Goal: Task Accomplishment & Management: Use online tool/utility

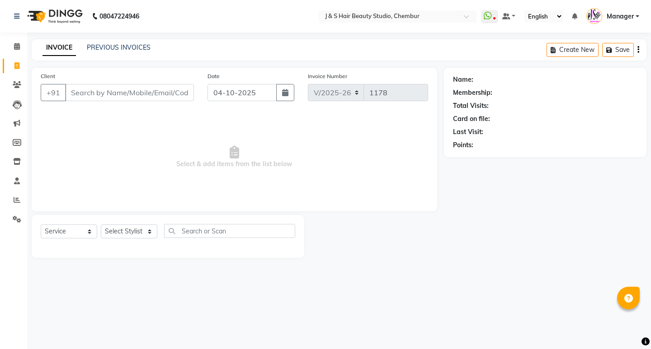
select select "143"
select select "service"
click at [18, 43] on icon at bounding box center [17, 46] width 6 height 7
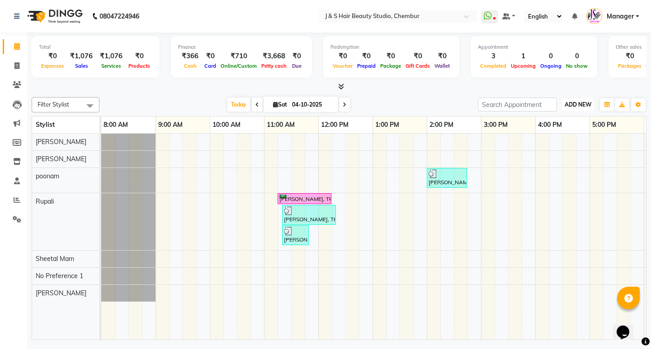
click at [574, 104] on span "ADD NEW" at bounding box center [577, 104] width 27 height 7
click at [555, 145] on link "Add Expense" at bounding box center [556, 146] width 71 height 12
select select "1"
select select "2559"
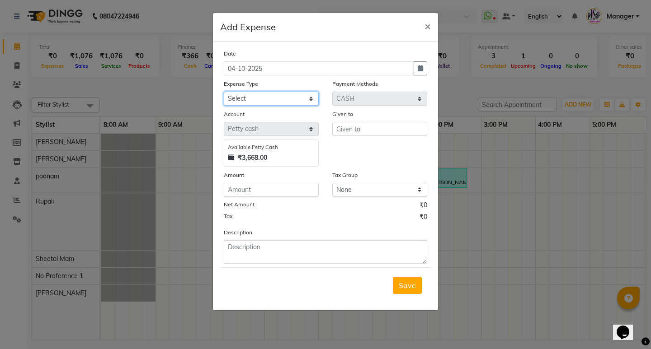
click at [245, 96] on select "Select 2500 Advance Salary Bank charges Car maintenance Cash transfer to bank C…" at bounding box center [271, 99] width 95 height 14
select select "21293"
click at [224, 92] on select "Select 2500 Advance Salary Bank charges Car maintenance Cash transfer to bank C…" at bounding box center [271, 99] width 95 height 14
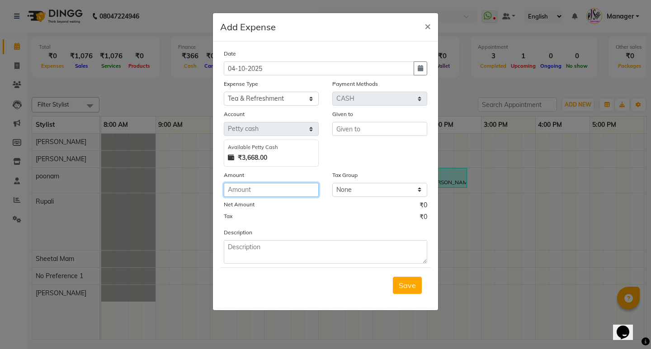
click at [254, 193] on input "number" at bounding box center [271, 190] width 95 height 14
type input "80"
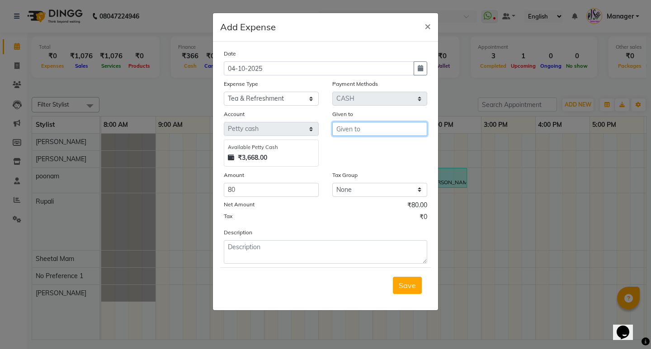
click at [363, 127] on input "text" at bounding box center [379, 129] width 95 height 14
type input "tanvi"
click at [406, 286] on span "Save" at bounding box center [407, 285] width 17 height 9
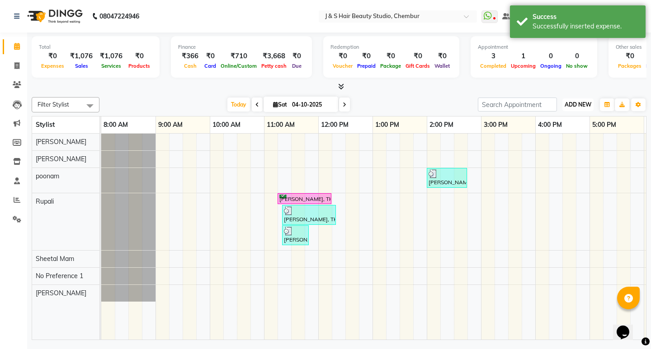
click at [579, 105] on span "ADD NEW" at bounding box center [577, 104] width 27 height 7
click at [560, 144] on link "Add Expense" at bounding box center [556, 146] width 71 height 12
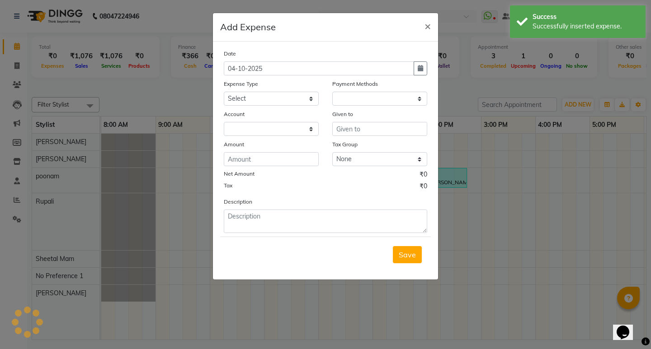
select select "1"
select select "2559"
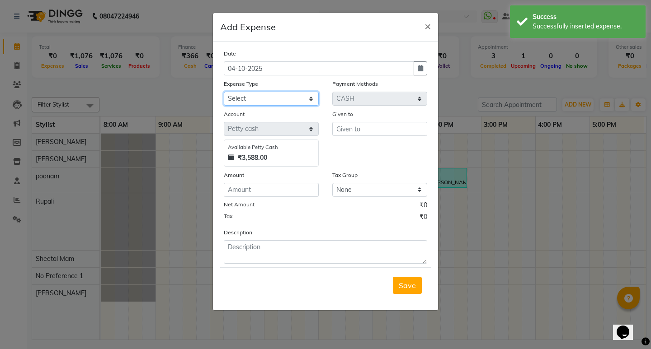
click at [294, 94] on select "Select 2500 Advance Salary Bank charges Car maintenance Cash transfer to bank C…" at bounding box center [271, 99] width 95 height 14
select select "21286"
click at [224, 92] on select "Select 2500 Advance Salary Bank charges Car maintenance Cash transfer to bank C…" at bounding box center [271, 99] width 95 height 14
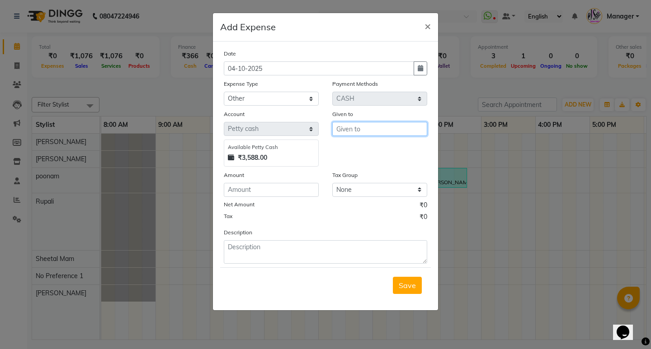
click at [364, 131] on input "text" at bounding box center [379, 129] width 95 height 14
type input "tanvi"
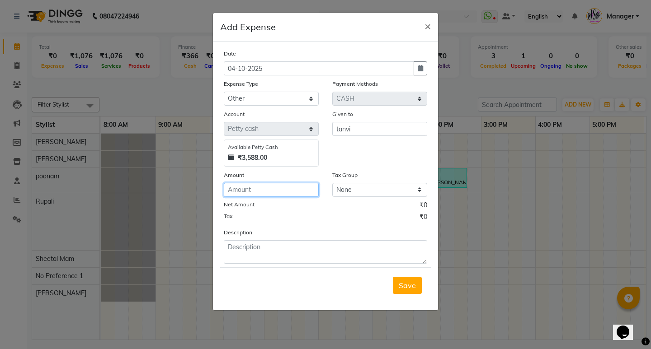
click at [263, 188] on input "number" at bounding box center [271, 190] width 95 height 14
type input "240"
click at [408, 288] on span "Save" at bounding box center [407, 285] width 17 height 9
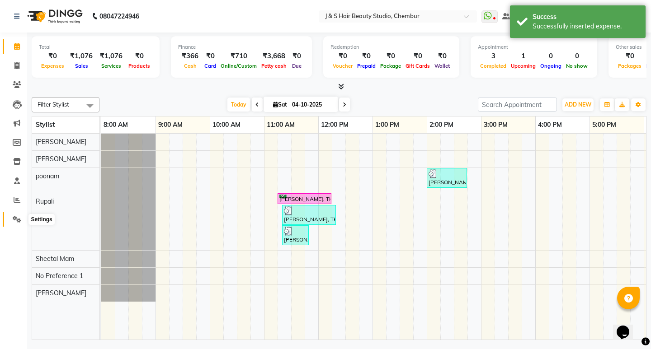
drag, startPoint x: 14, startPoint y: 221, endPoint x: 21, endPoint y: 214, distance: 10.9
click at [14, 221] on icon at bounding box center [17, 219] width 9 height 7
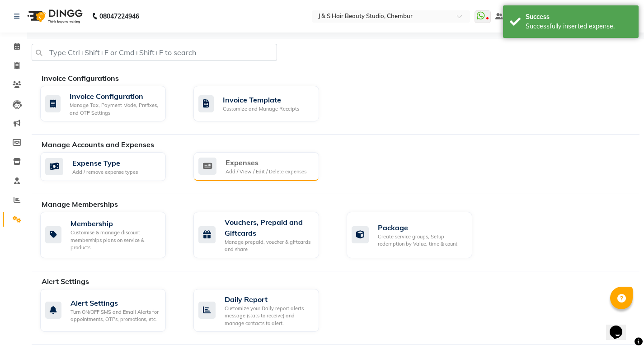
click at [256, 171] on div "Add / View / Edit / Delete expenses" at bounding box center [265, 172] width 81 height 8
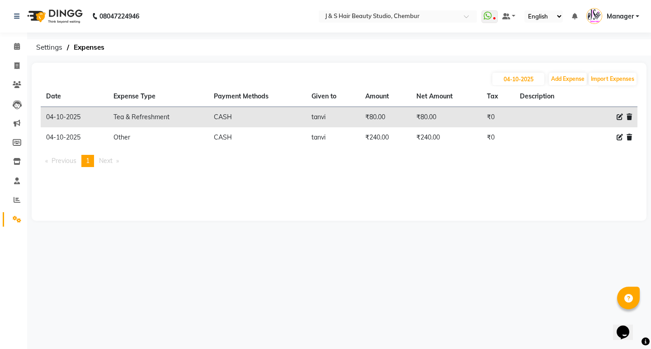
click at [628, 117] on icon at bounding box center [628, 117] width 5 height 6
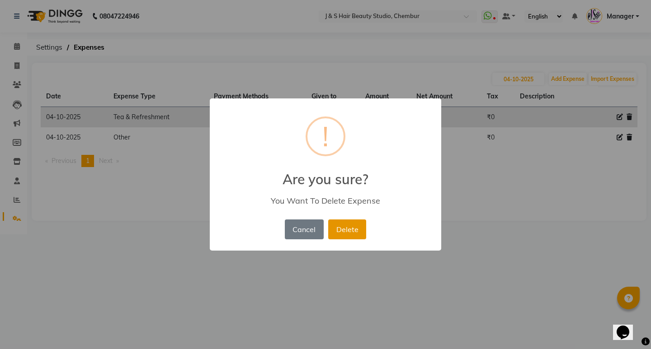
click at [346, 228] on button "Delete" at bounding box center [347, 230] width 38 height 20
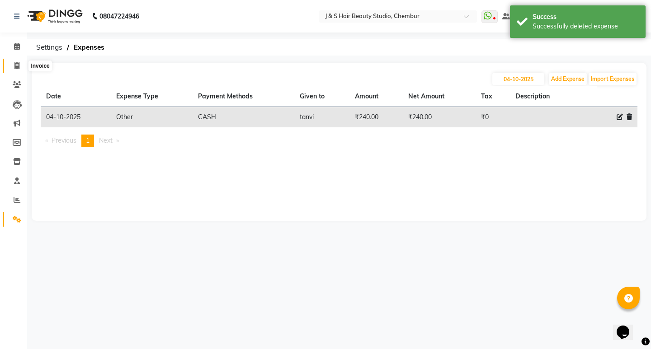
click at [17, 62] on icon at bounding box center [16, 65] width 5 height 7
select select "143"
select select "service"
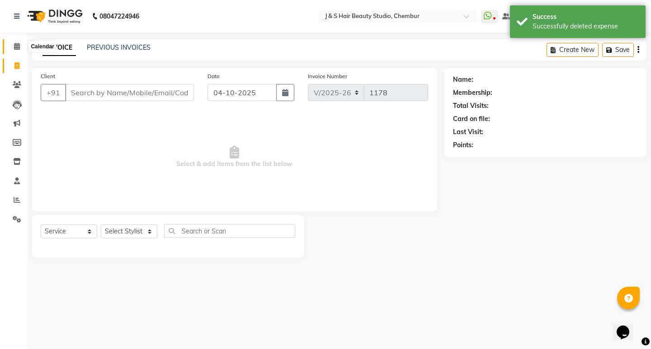
click at [15, 47] on icon at bounding box center [17, 46] width 6 height 7
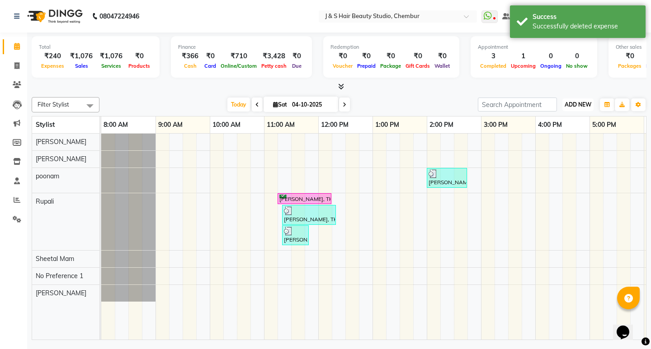
click at [574, 103] on span "ADD NEW" at bounding box center [577, 104] width 27 height 7
click at [551, 148] on link "Add Expense" at bounding box center [556, 146] width 71 height 12
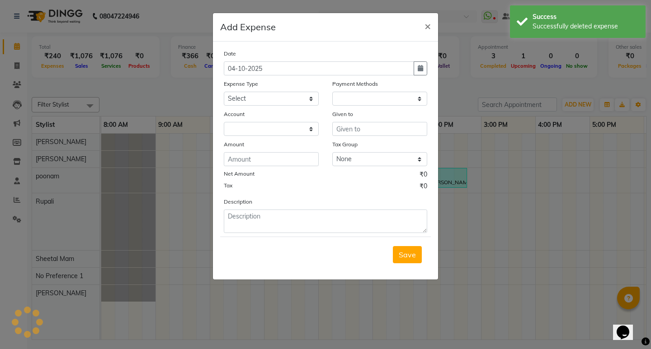
select select "1"
select select "2559"
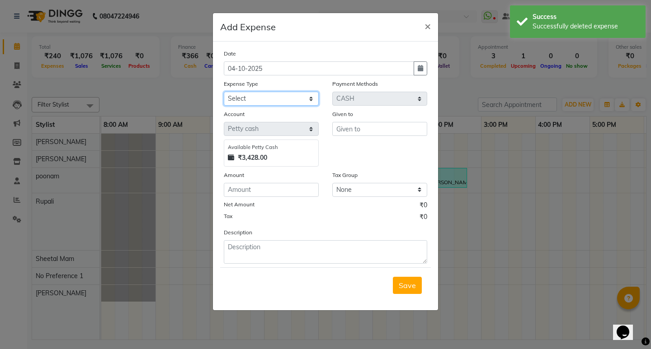
click at [272, 95] on select "Select 2500 Advance Salary Bank charges Car maintenance Cash transfer to bank C…" at bounding box center [271, 99] width 95 height 14
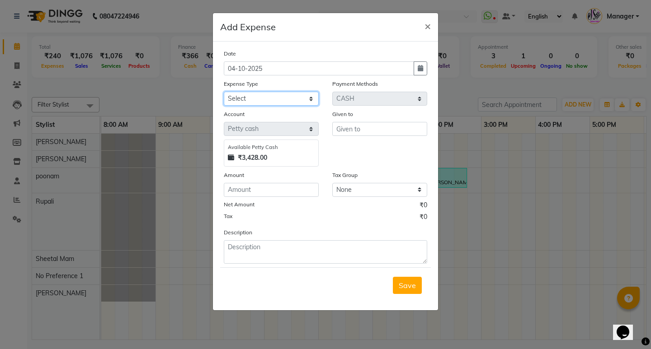
select select "21293"
click at [224, 92] on select "Select 2500 Advance Salary Bank charges Car maintenance Cash transfer to bank C…" at bounding box center [271, 99] width 95 height 14
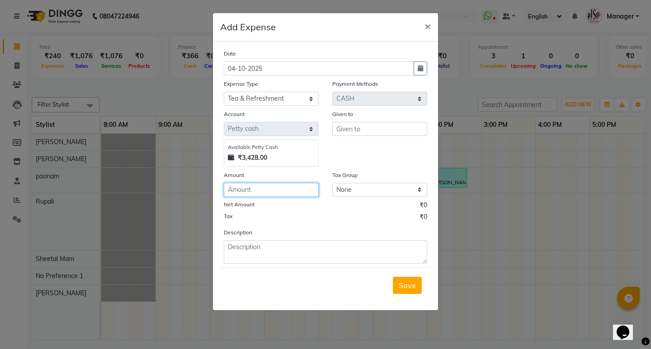
click at [277, 191] on input "number" at bounding box center [271, 190] width 95 height 14
type input "60"
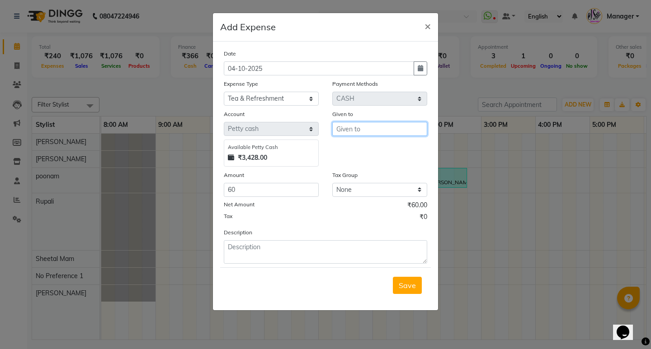
click at [351, 127] on input "text" at bounding box center [379, 129] width 95 height 14
type input "tanvi"
drag, startPoint x: 409, startPoint y: 283, endPoint x: 406, endPoint y: 272, distance: 12.2
click at [409, 283] on span "Save" at bounding box center [407, 285] width 17 height 9
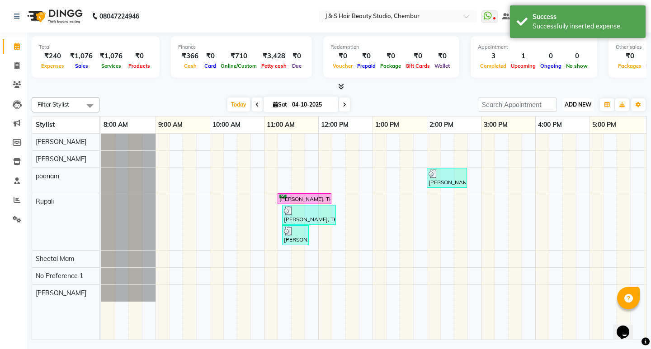
click at [578, 102] on span "ADD NEW" at bounding box center [577, 104] width 27 height 7
click at [549, 146] on link "Add Expense" at bounding box center [556, 146] width 71 height 12
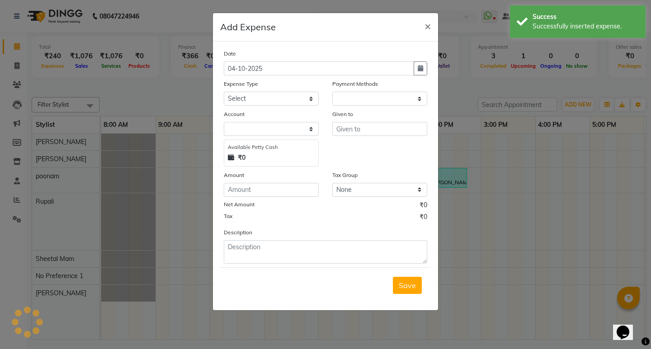
select select "1"
select select "2559"
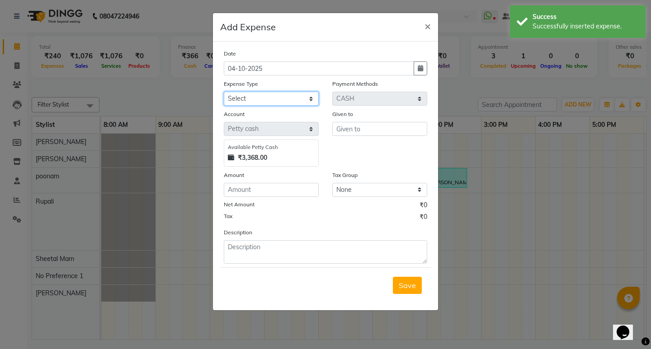
click at [295, 100] on select "Select 2500 Advance Salary Bank charges Car maintenance Cash transfer to bank C…" at bounding box center [271, 99] width 95 height 14
select select "21294"
click at [224, 92] on select "Select 2500 Advance Salary Bank charges Car maintenance Cash transfer to bank C…" at bounding box center [271, 99] width 95 height 14
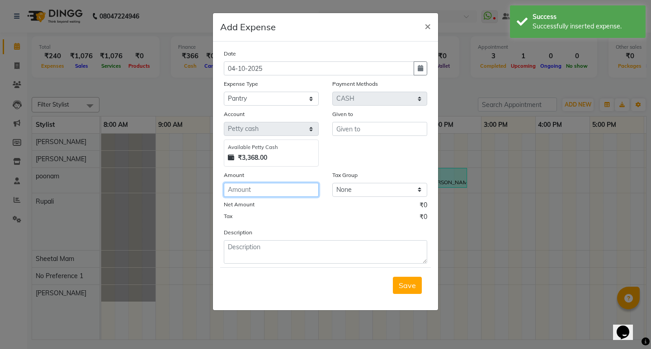
click at [260, 188] on input "number" at bounding box center [271, 190] width 95 height 14
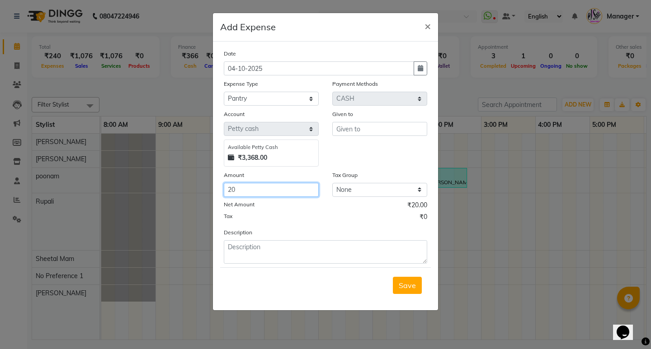
type input "20"
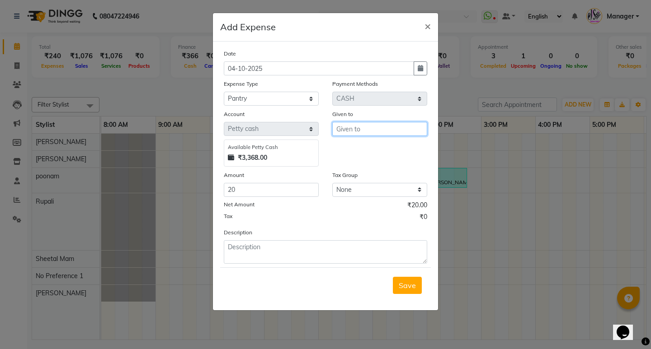
click at [366, 132] on input "text" at bounding box center [379, 129] width 95 height 14
type input "tanvi"
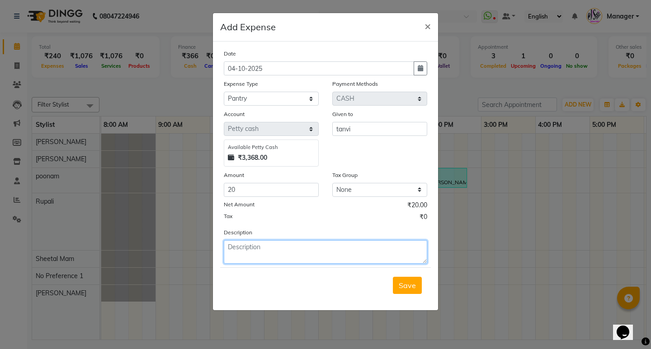
click at [240, 250] on textarea at bounding box center [325, 251] width 203 height 23
type textarea "sakshi"
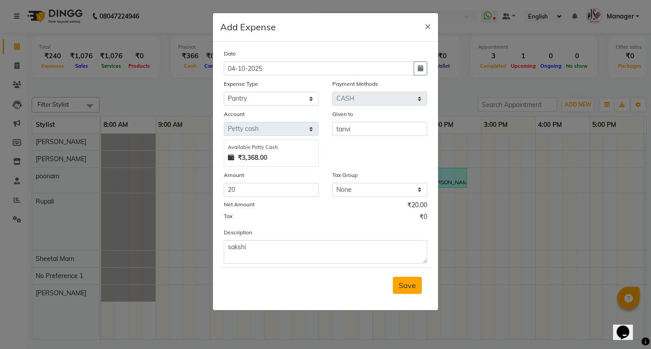
click at [409, 287] on span "Save" at bounding box center [407, 285] width 17 height 9
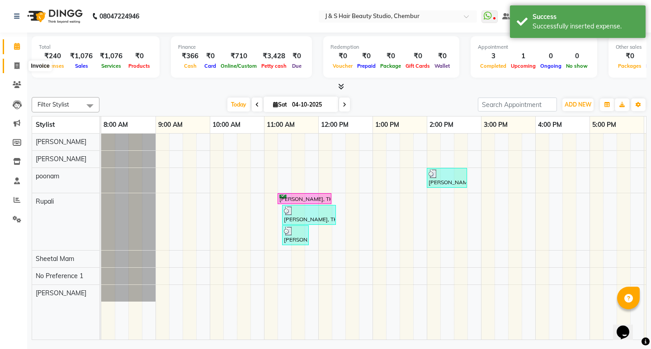
click at [19, 62] on icon at bounding box center [16, 65] width 5 height 7
select select "143"
select select "service"
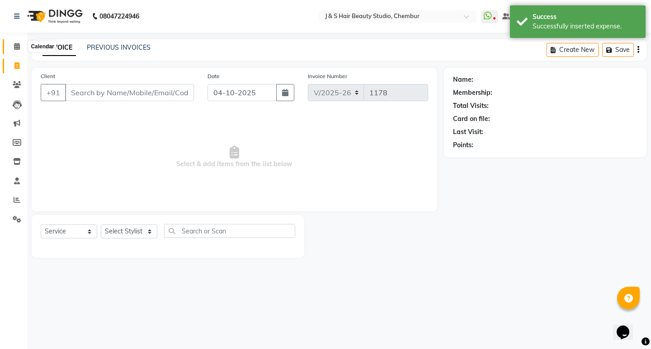
click at [17, 49] on icon at bounding box center [17, 46] width 6 height 7
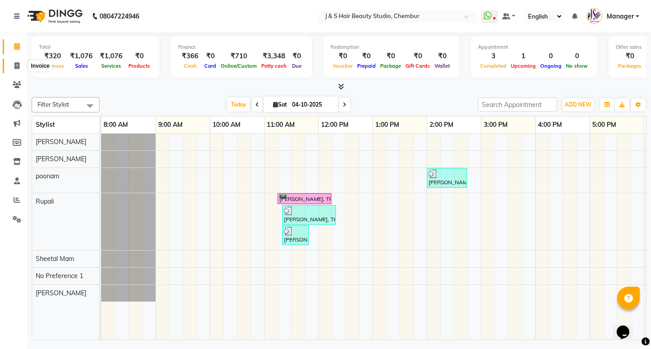
click at [12, 65] on span at bounding box center [17, 66] width 16 height 10
select select "143"
select select "service"
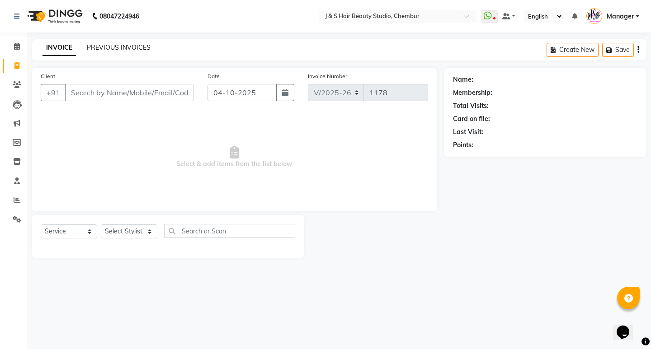
click at [109, 47] on link "PREVIOUS INVOICES" at bounding box center [119, 47] width 64 height 8
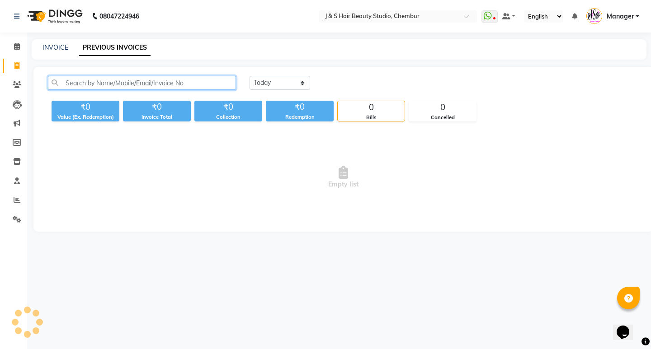
click at [113, 83] on input "text" at bounding box center [142, 83] width 188 height 14
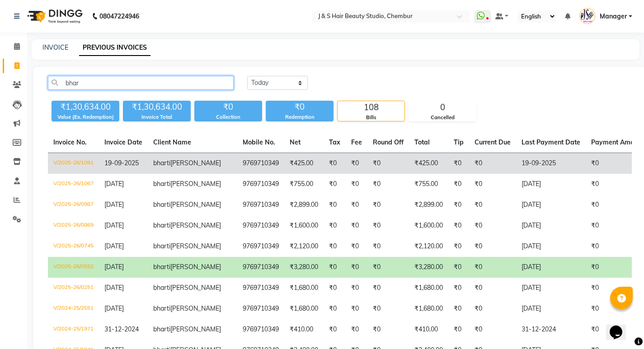
type input "bhar"
click at [186, 163] on td "bharti [PERSON_NAME]" at bounding box center [192, 163] width 89 height 21
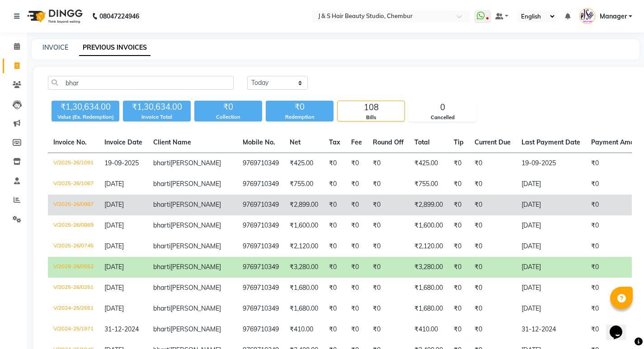
click at [174, 216] on td "bharti [PERSON_NAME]" at bounding box center [192, 205] width 89 height 21
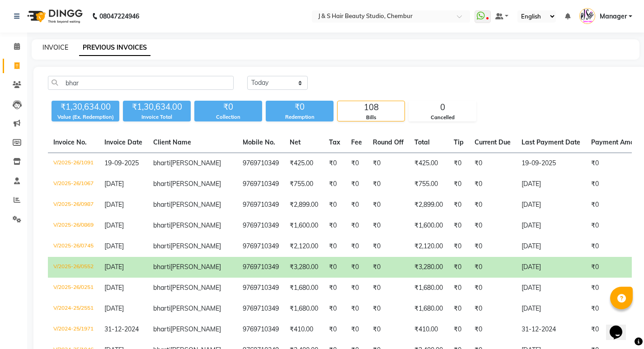
click at [54, 46] on link "INVOICE" at bounding box center [55, 47] width 26 height 8
select select "143"
select select "service"
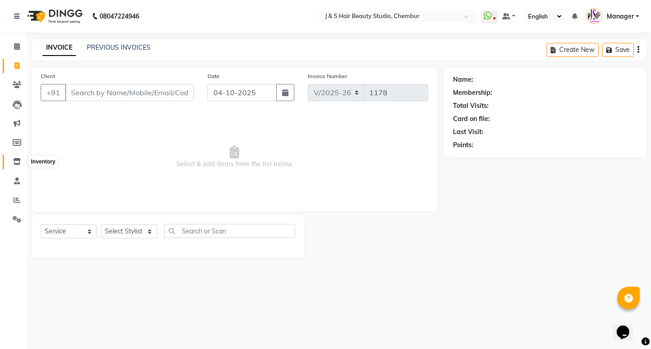
click at [19, 161] on icon at bounding box center [17, 161] width 8 height 7
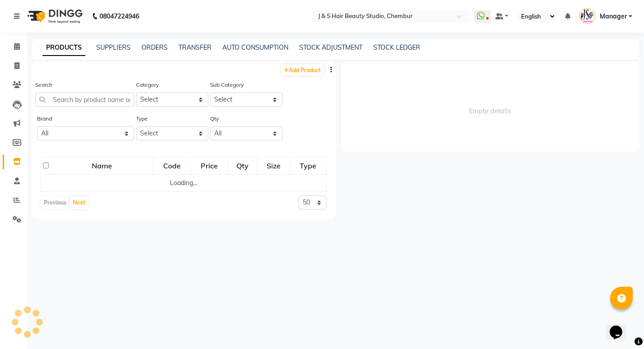
select select
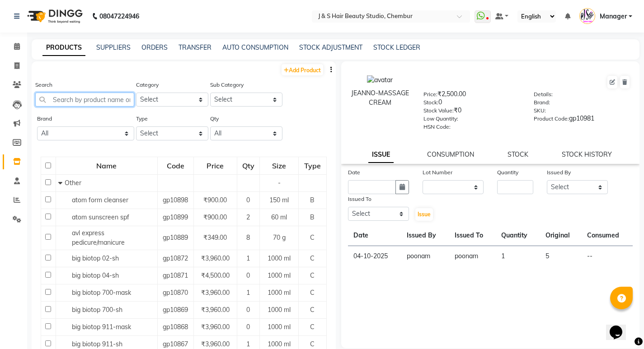
click at [99, 100] on input "text" at bounding box center [84, 100] width 99 height 14
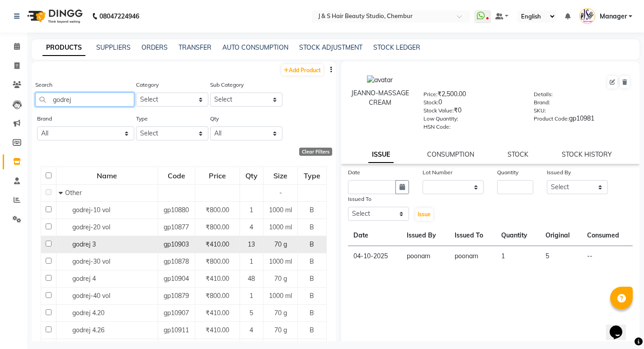
type input "godrej"
click at [116, 245] on div "godrej 3" at bounding box center [107, 244] width 97 height 9
select select
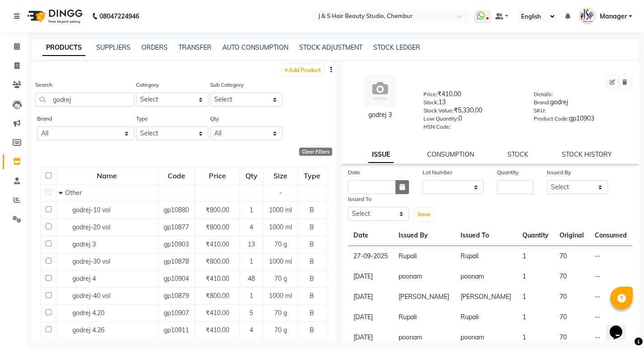
click at [399, 185] on icon "button" at bounding box center [401, 187] width 5 height 6
select select "10"
select select "2025"
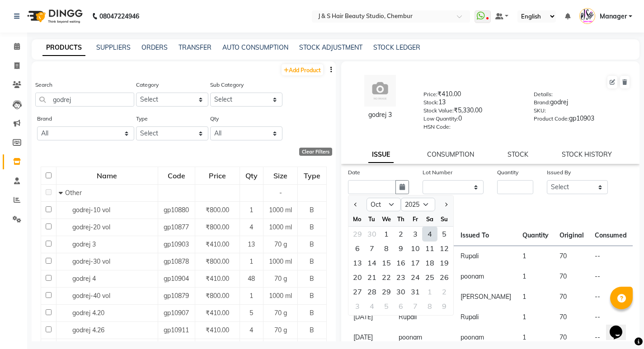
click at [428, 228] on div "4" at bounding box center [429, 234] width 14 height 14
type input "04-10-2025"
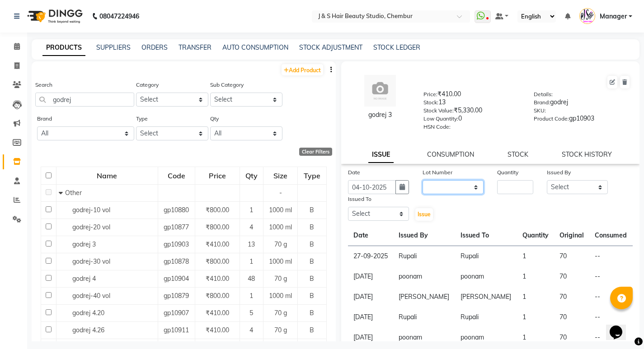
click at [457, 188] on select "None" at bounding box center [452, 187] width 61 height 14
select select "0: null"
click at [422, 180] on select "None" at bounding box center [452, 187] width 61 height 14
click at [517, 184] on input "number" at bounding box center [515, 187] width 36 height 14
type input "1"
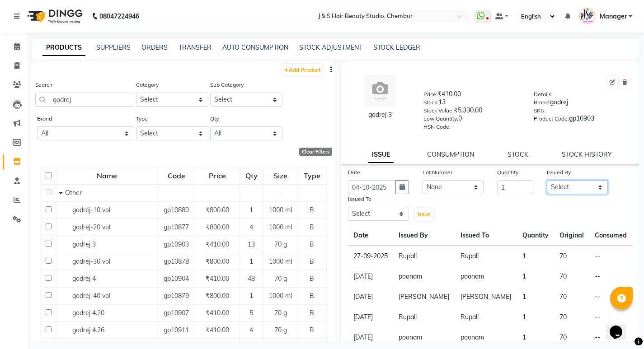
click at [575, 190] on select "Select Manager [PERSON_NAME] No Preference 1 poonam [PERSON_NAME] Sheetal Mam […" at bounding box center [577, 187] width 61 height 14
select select "4269"
click at [547, 180] on select "Select Manager [PERSON_NAME] No Preference 1 poonam [PERSON_NAME] Sheetal Mam […" at bounding box center [577, 187] width 61 height 14
click at [397, 211] on select "Select Manager [PERSON_NAME] No Preference 1 poonam [PERSON_NAME] Sheetal Mam […" at bounding box center [378, 214] width 61 height 14
select select "4269"
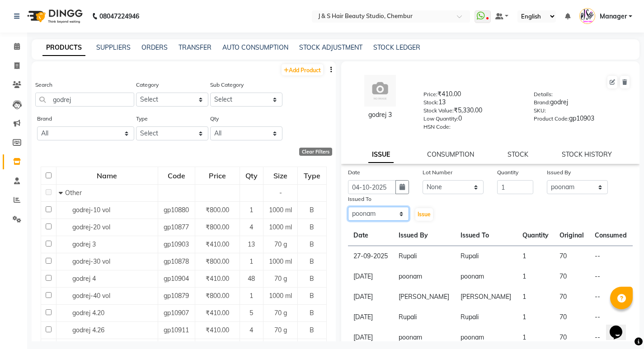
click at [348, 207] on select "Select Manager [PERSON_NAME] No Preference 1 poonam [PERSON_NAME] Sheetal Mam […" at bounding box center [378, 214] width 61 height 14
click at [419, 214] on span "Issue" at bounding box center [423, 214] width 13 height 7
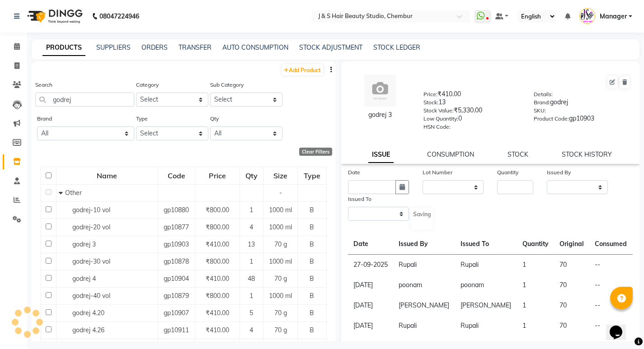
select select
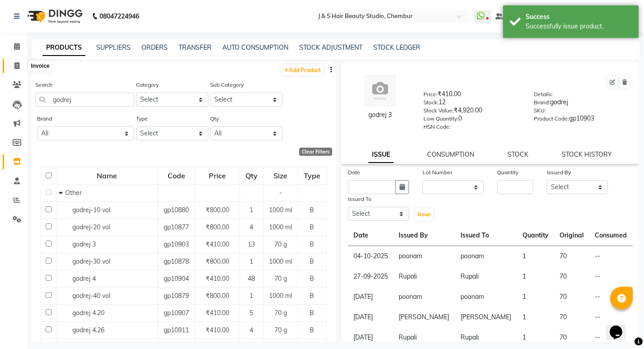
click at [14, 64] on icon at bounding box center [16, 65] width 5 height 7
select select "service"
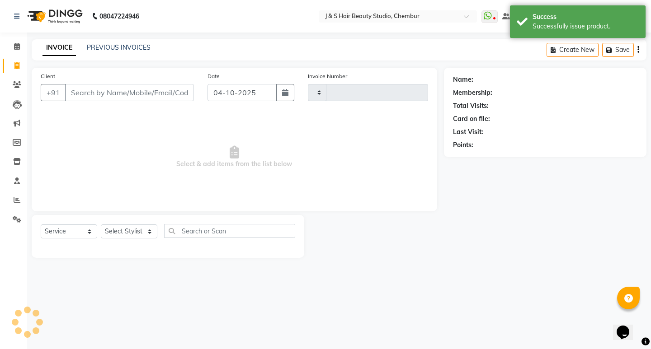
type input "1178"
select select "143"
